Goal: Obtain resource: Download file/media

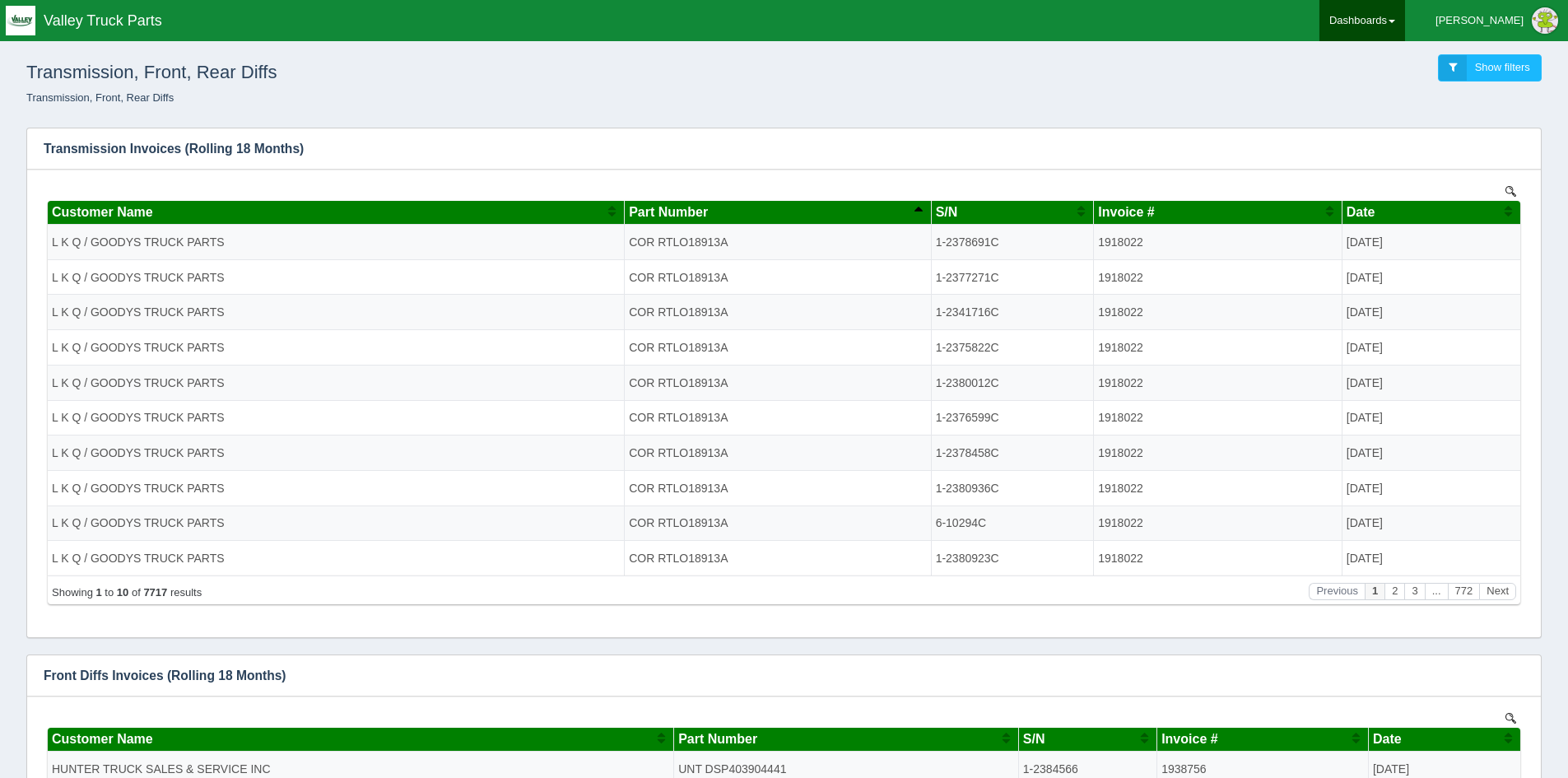
click at [1405, 19] on link "Dashboards" at bounding box center [1362, 20] width 86 height 41
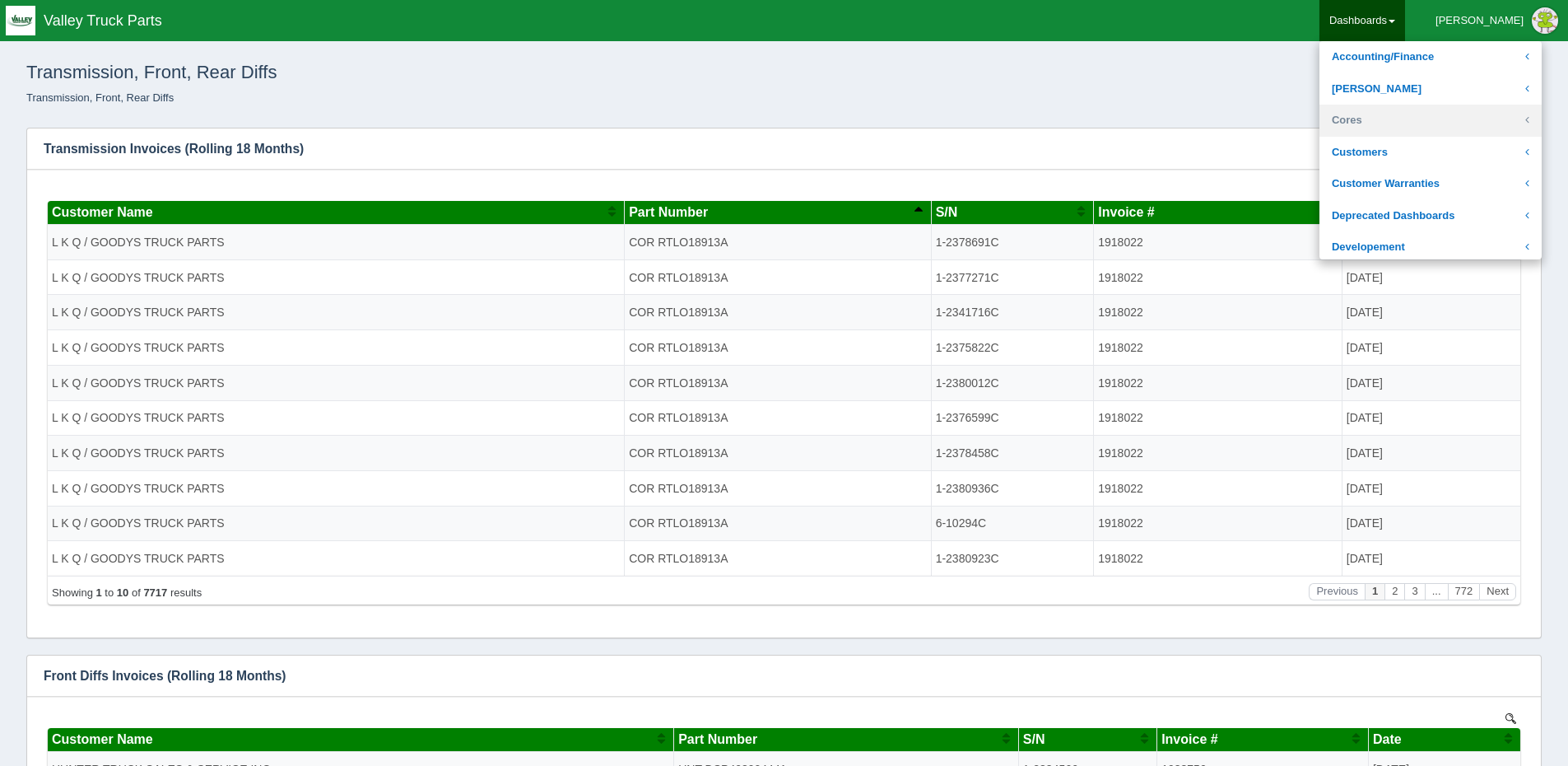
click at [1421, 112] on link "Cores" at bounding box center [1430, 121] width 222 height 32
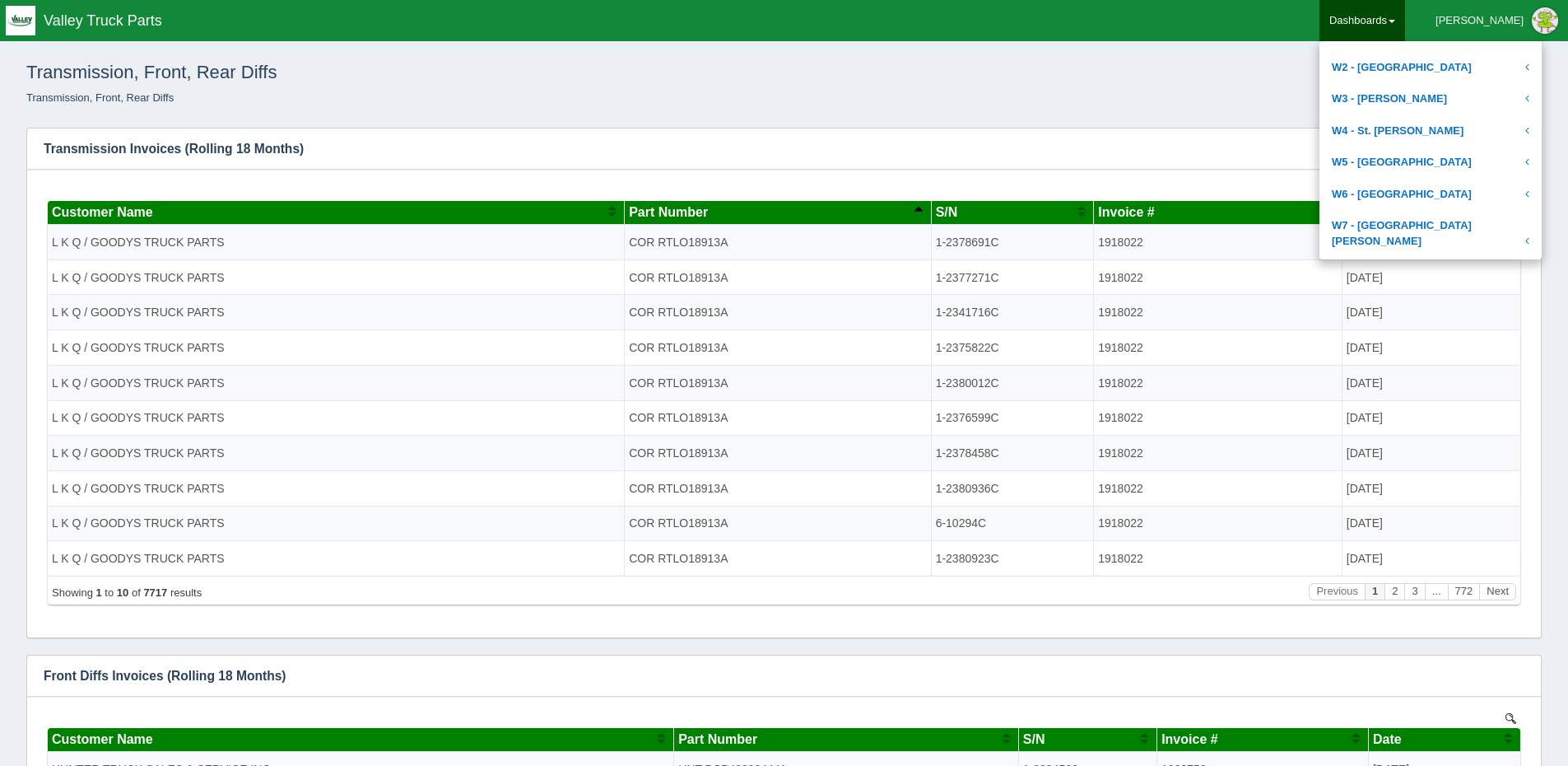
click at [1435, 289] on link "Transmission, Front, Rear Diffs" at bounding box center [1430, 306] width 222 height 32
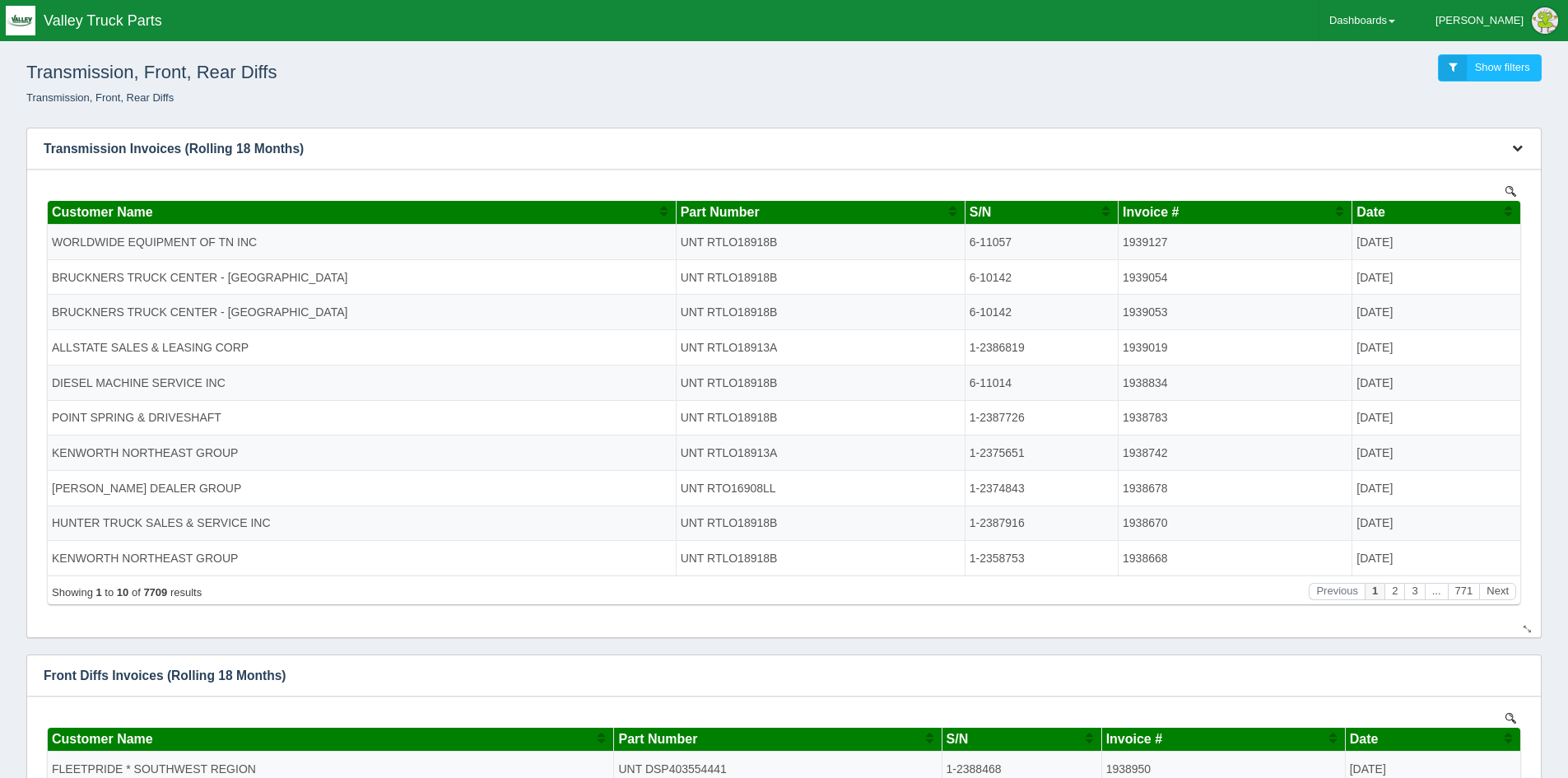
click at [1520, 149] on icon "button" at bounding box center [1518, 147] width 11 height 11
click at [1471, 173] on link "Download CSV" at bounding box center [1463, 174] width 132 height 24
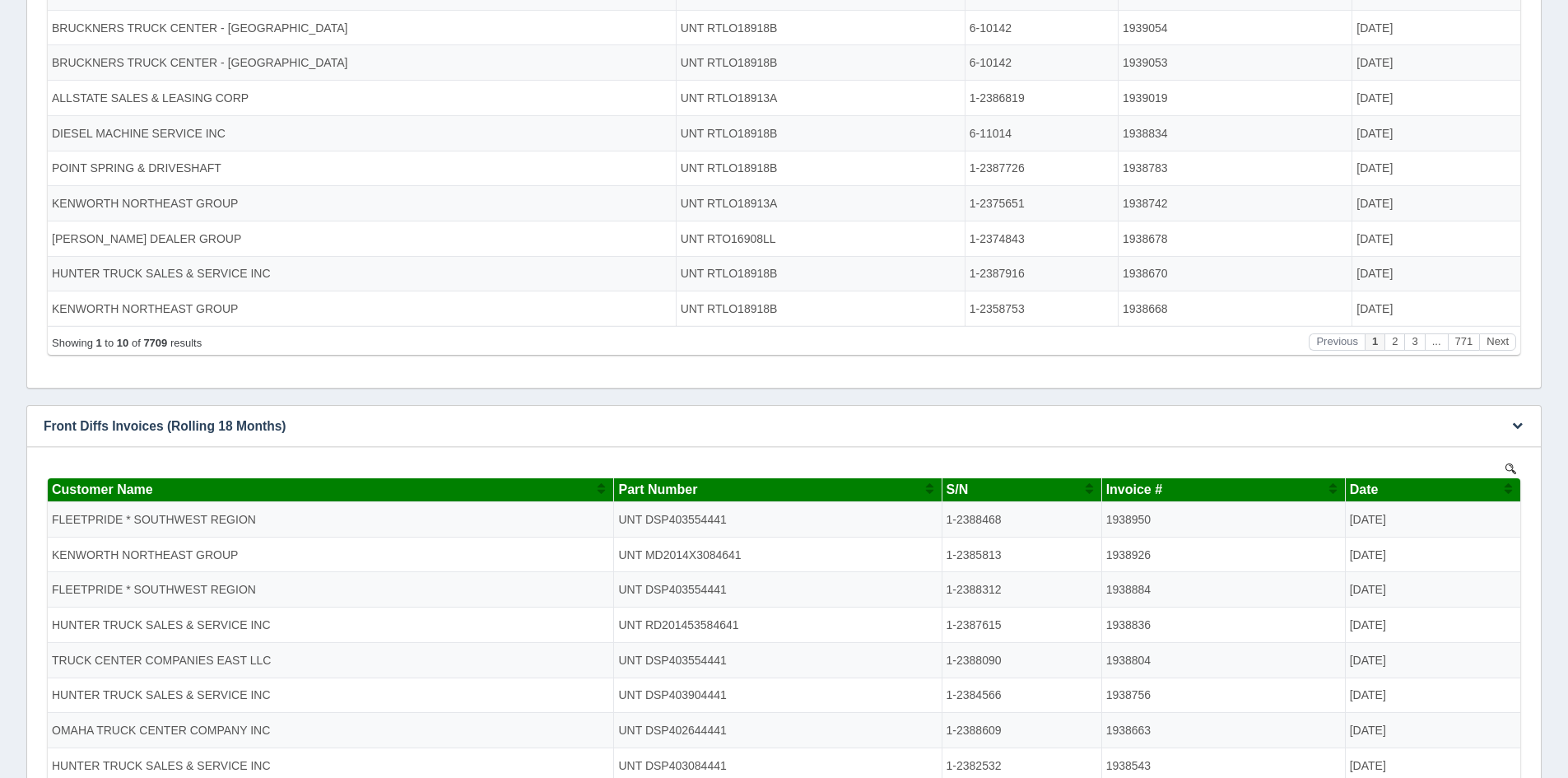
scroll to position [495, 0]
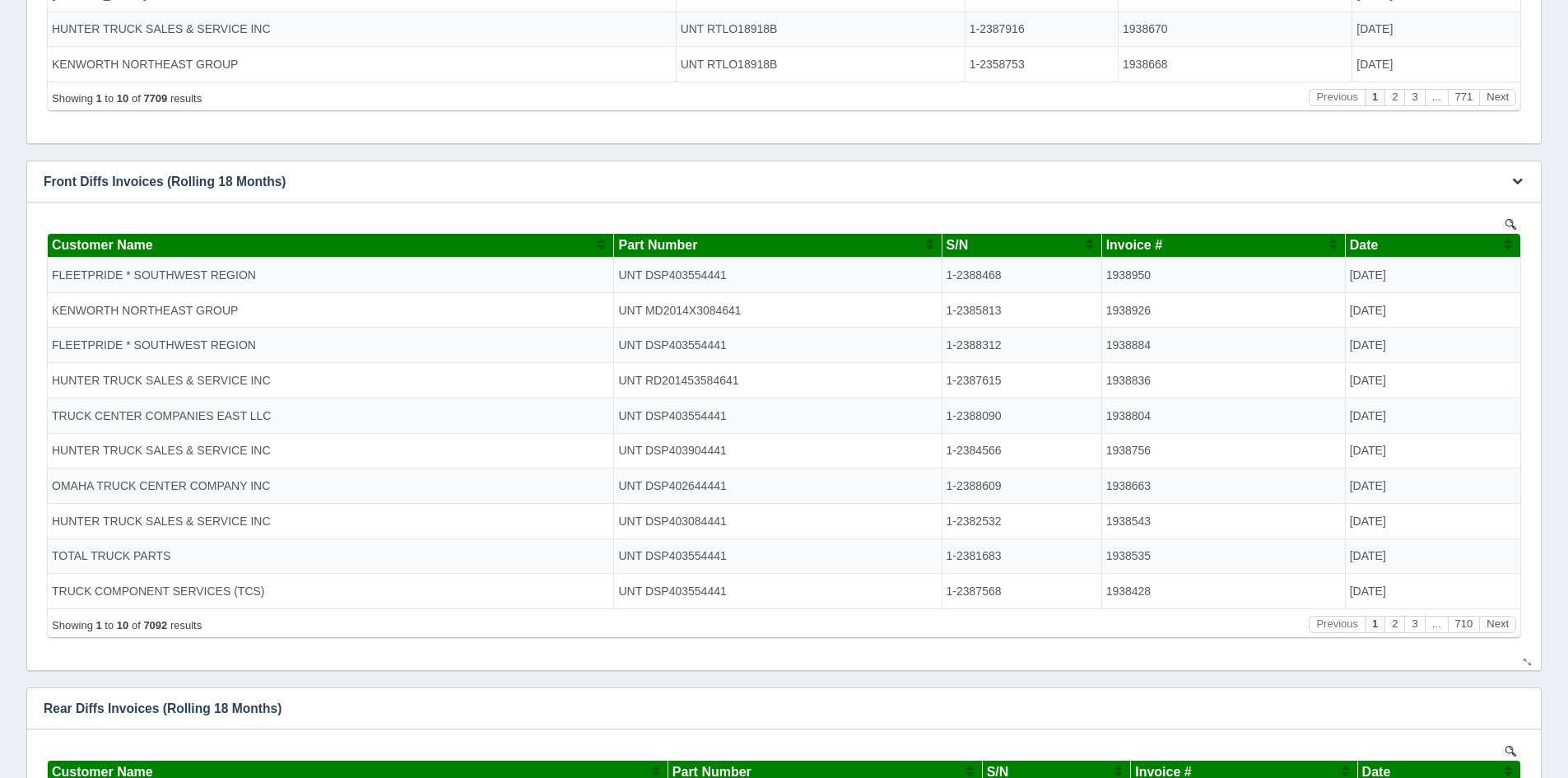
click at [947, 241] on span "S/N" at bounding box center [958, 244] width 22 height 14
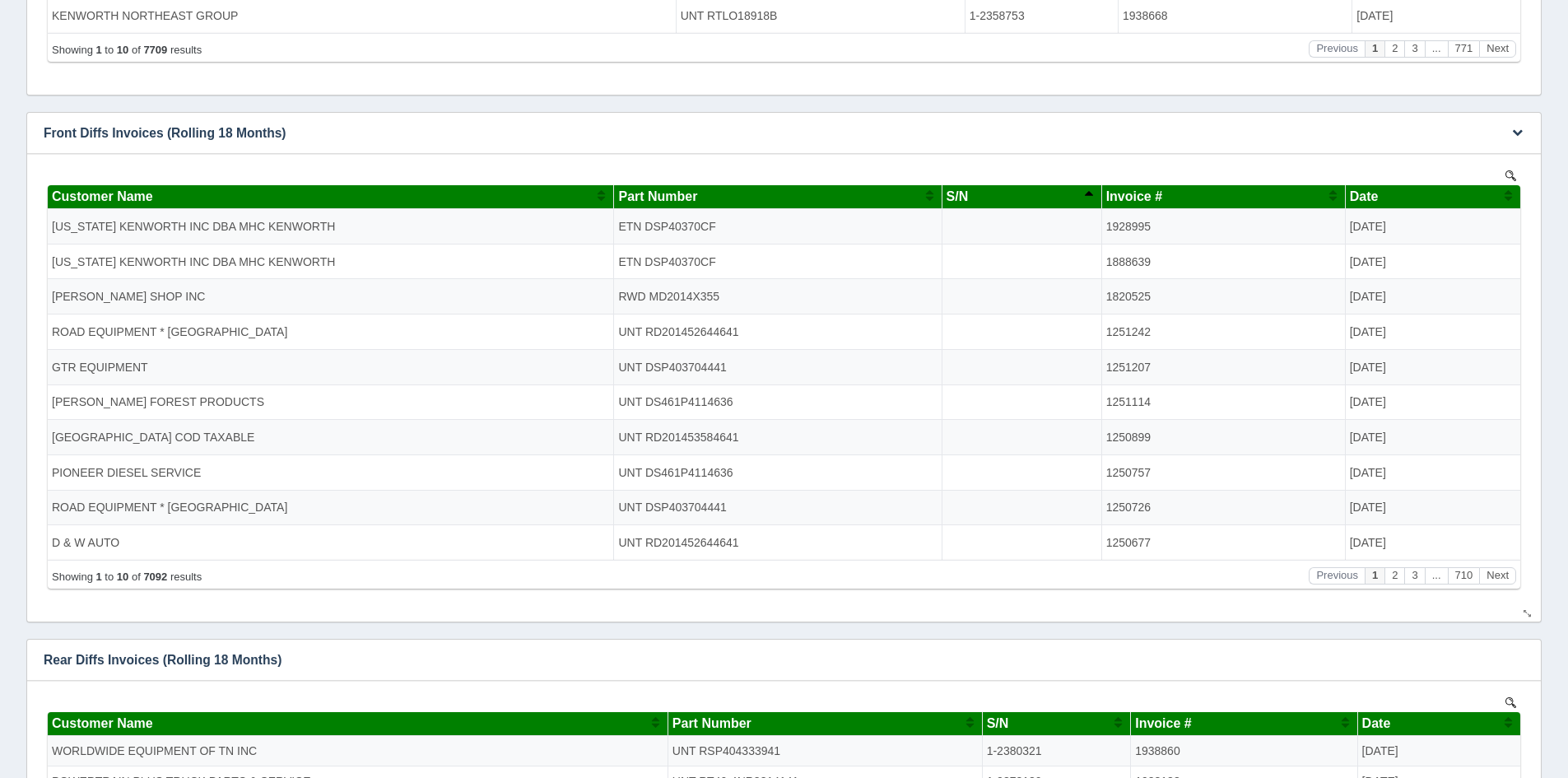
scroll to position [576, 0]
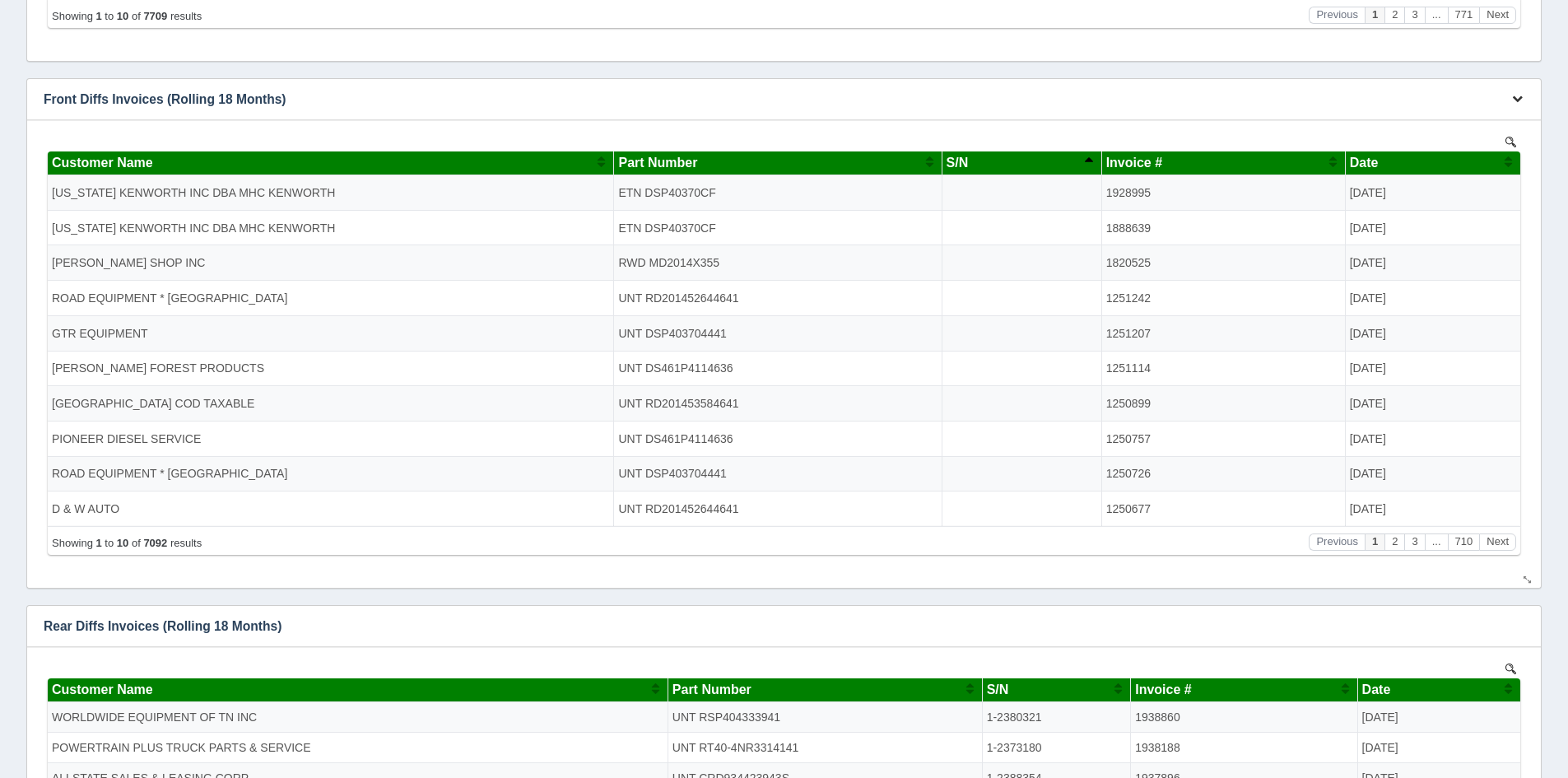
click at [1517, 99] on icon "button" at bounding box center [1518, 98] width 11 height 11
click at [1447, 122] on link "Download CSV" at bounding box center [1463, 124] width 132 height 24
